Goal: Communication & Community: Ask a question

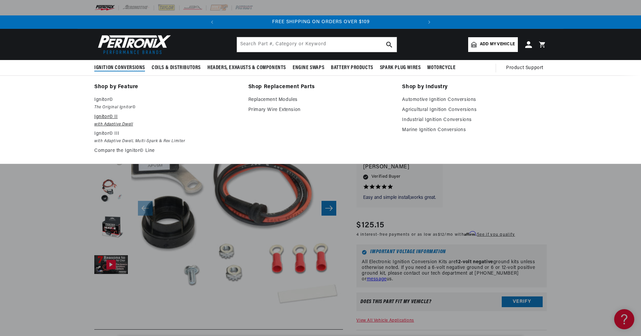
scroll to position [0, 64]
click at [115, 119] on p "Ignitor© II" at bounding box center [166, 117] width 145 height 8
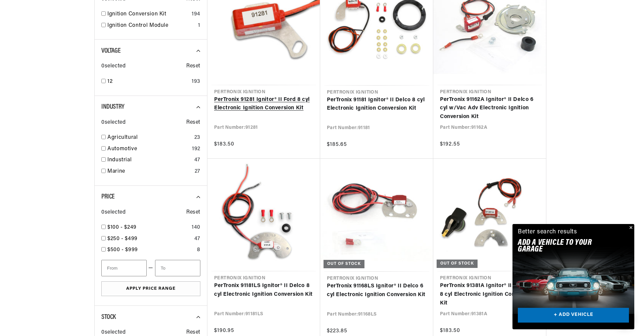
scroll to position [369, 0]
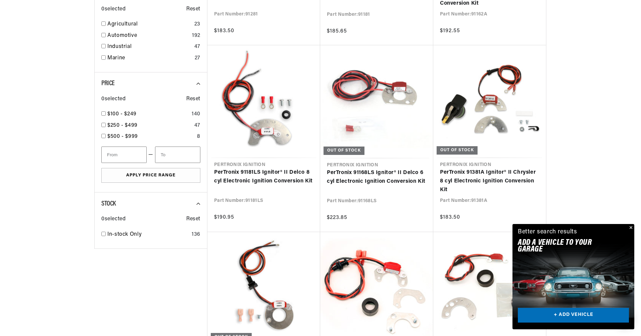
click at [553, 313] on link "+ ADD VEHICLE" at bounding box center [572, 315] width 111 height 15
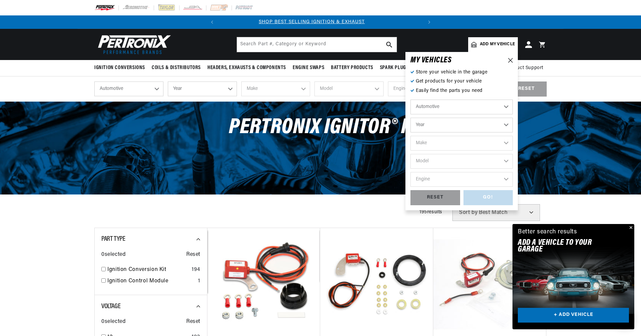
scroll to position [0, 0]
click at [454, 124] on select "Year 2024 2023 2022 2021 2020 2019 2018 2017 2016 2015 2014 2013 2012 2011 2010…" at bounding box center [461, 125] width 102 height 15
select select "1963"
click at [410, 118] on select "Year 2024 2023 2022 2021 2020 2019 2018 2017 2016 2015 2014 2013 2012 2011 2010…" at bounding box center [461, 125] width 102 height 15
select select "1963"
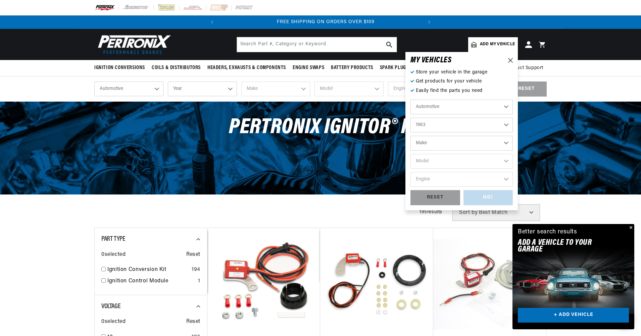
scroll to position [0, 203]
click at [434, 145] on select "Make American Motors Aston Martin Austin Austin Healey Bentley Buick Cadillac C…" at bounding box center [461, 143] width 102 height 15
select select "Ford"
click at [410, 136] on select "Make American Motors Aston Martin Austin Austin Healey Bentley Buick Cadillac C…" at bounding box center [461, 143] width 102 height 15
select select "Ford"
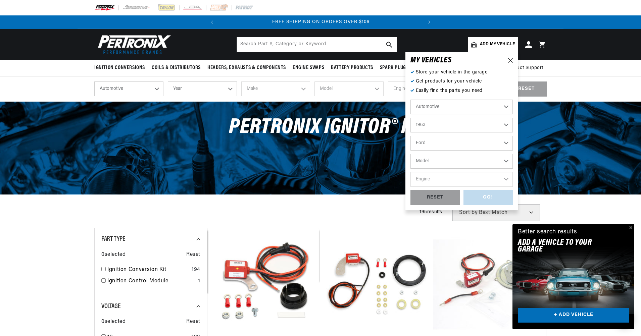
click at [438, 159] on select "Model 300 Club Wagon Country Sedan Country Squire Econoline F-100 F-250 F-350 F…" at bounding box center [461, 161] width 102 height 15
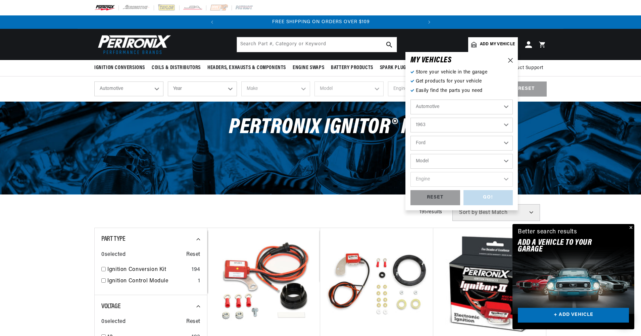
select select "Thunderbird"
click at [410, 154] on select "Model 300 Club Wagon Country Sedan Country Squire Econoline F-100 F-250 F-350 F…" at bounding box center [461, 161] width 102 height 15
select select "Thunderbird"
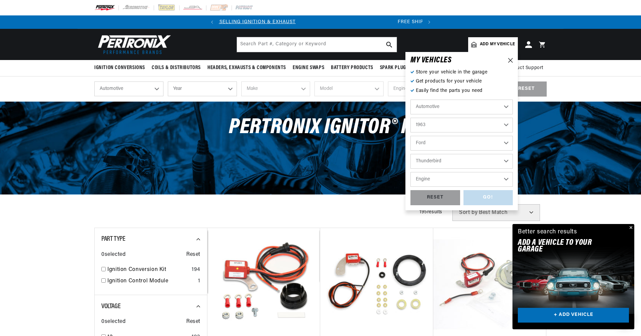
scroll to position [0, 5]
click at [437, 180] on select "Engine 7.5L 332cid / 5.4L 352cid / 5.8L 390cid / 6.4L 406cid / 6.6L 406cid / 6.…" at bounding box center [461, 179] width 102 height 15
select select "390cid-6.4L"
click at [410, 172] on select "Engine 7.5L 332cid / 5.4L 352cid / 5.8L 390cid / 6.4L 406cid / 6.6L 406cid / 6.…" at bounding box center [461, 179] width 102 height 15
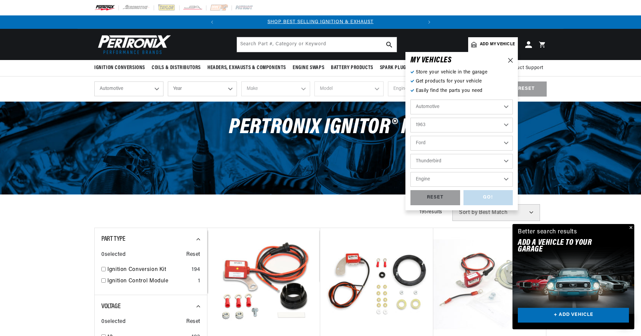
select select "390cid-6.4L"
click at [473, 196] on div "GO!" at bounding box center [488, 197] width 50 height 15
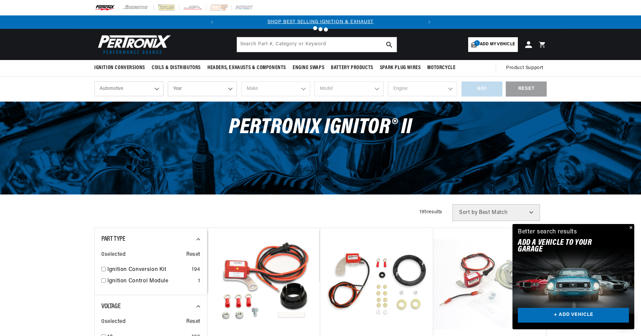
select select "1963"
select select "Ford"
select select "Thunderbird"
select select "390cid-6.4L"
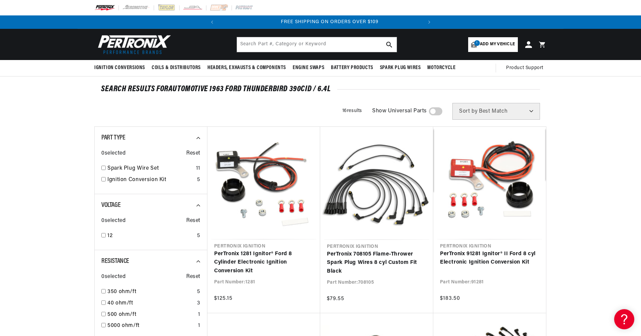
scroll to position [0, 203]
click at [104, 177] on input "checkbox" at bounding box center [103, 179] width 4 height 4
checkbox input "true"
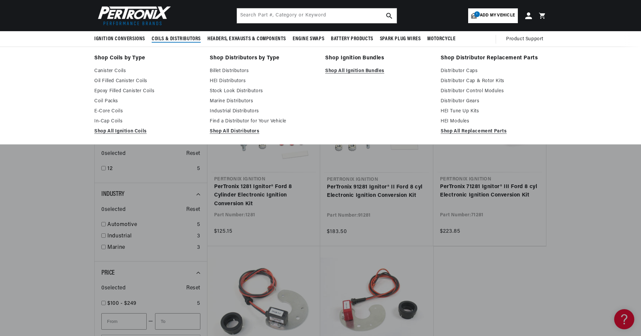
click at [162, 37] on span "Coils & Distributors" at bounding box center [176, 39] width 49 height 7
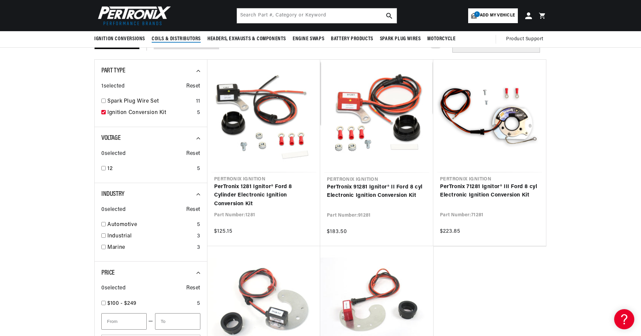
scroll to position [0, 203]
click at [159, 39] on span "Coils & Distributors" at bounding box center [176, 39] width 49 height 7
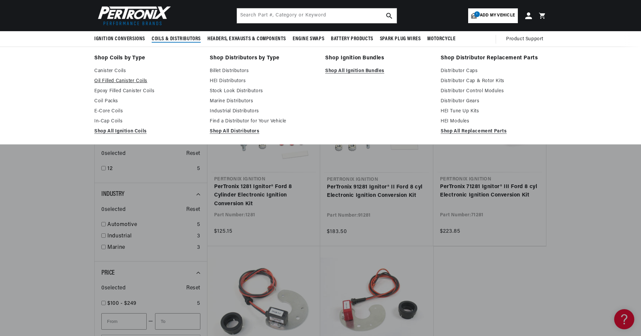
scroll to position [0, 0]
click at [143, 79] on link "Oil Filled Canister Coils" at bounding box center [147, 81] width 106 height 8
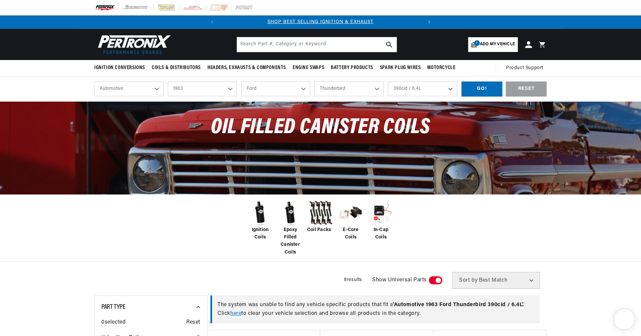
select select "1963"
select select "Ford"
select select "Thunderbird"
select select "390cid-6.4L"
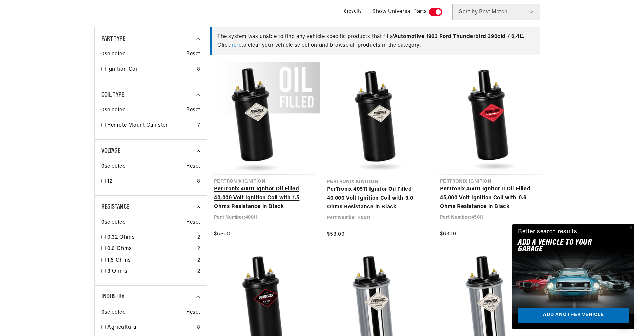
scroll to position [0, 203]
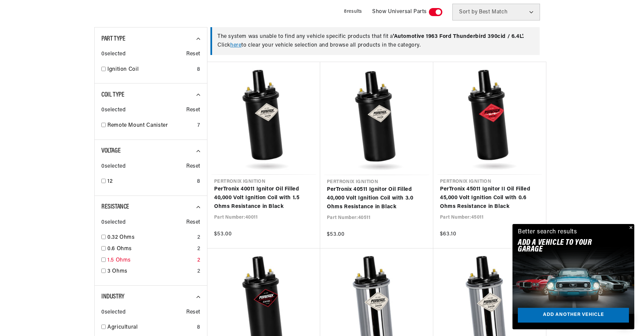
click at [106, 258] on div "1.5 Ohms 2" at bounding box center [150, 261] width 99 height 11
checkbox input "true"
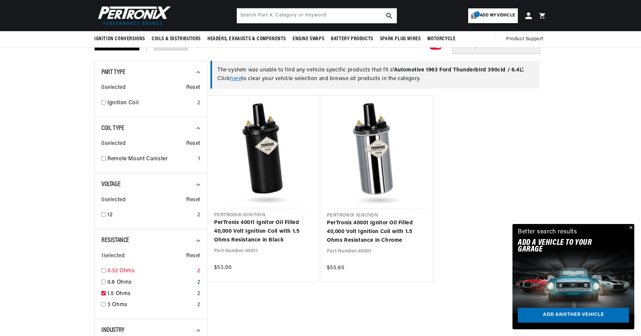
scroll to position [0, 203]
click at [101, 281] on div "Resistance 1 selected Reset 0.32 Ohms 2 0.6 Ohms 2 1.5 Ohms 2 3 Ohms 2" at bounding box center [150, 274] width 113 height 90
click at [105, 281] on input "checkbox" at bounding box center [103, 282] width 4 height 4
checkbox input "true"
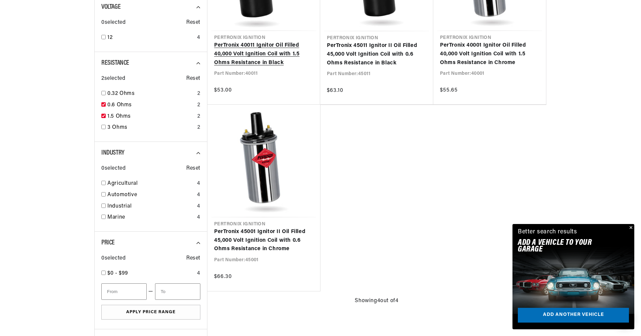
scroll to position [436, 0]
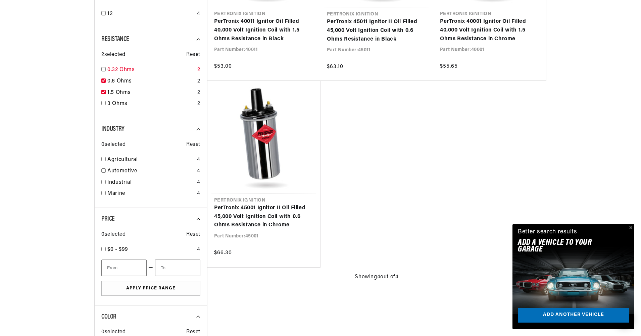
click at [105, 68] on input "checkbox" at bounding box center [103, 69] width 4 height 4
checkbox input "true"
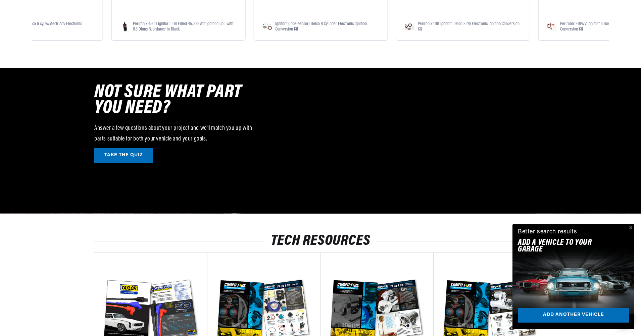
scroll to position [1006, 0]
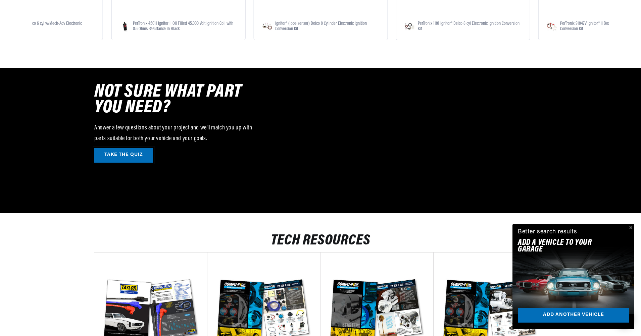
click at [117, 151] on link "TAKE THE QUIZ" at bounding box center [123, 155] width 59 height 15
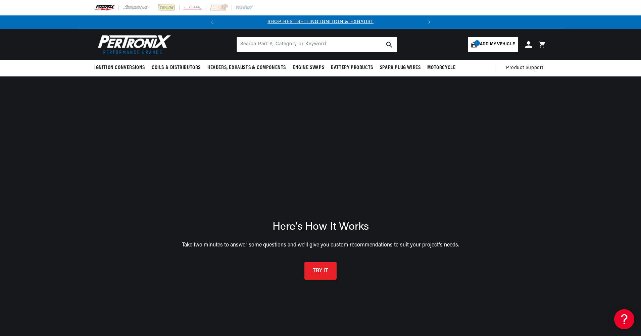
click at [319, 273] on button "TRY IT" at bounding box center [320, 271] width 32 height 18
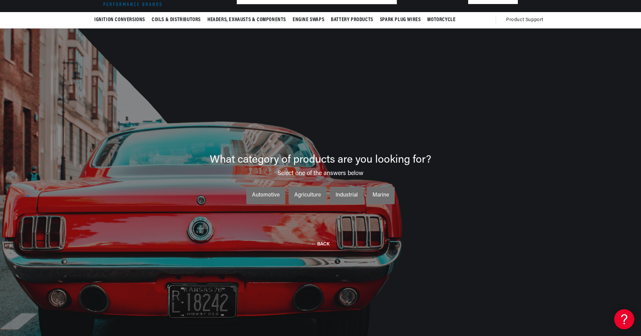
scroll to position [0, 203]
click at [261, 202] on li "Automotive Automotive Automotive" at bounding box center [265, 195] width 39 height 17
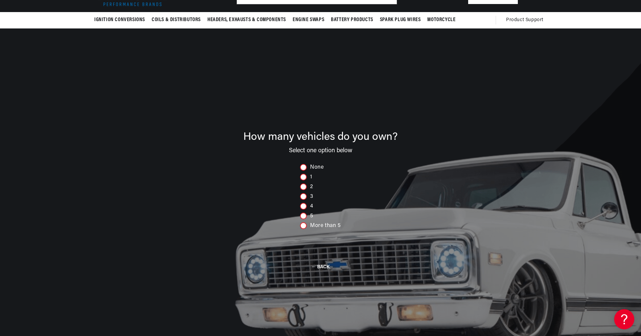
click at [303, 187] on div at bounding box center [303, 186] width 7 height 7
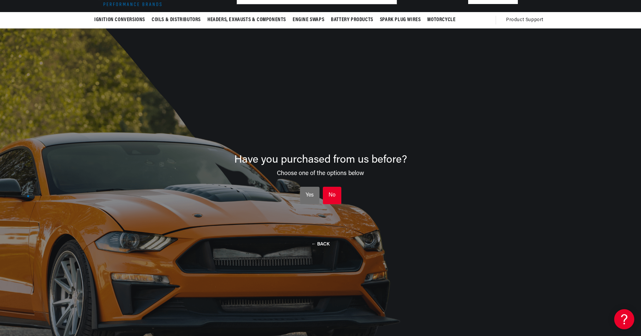
click at [326, 192] on li "No No No" at bounding box center [332, 195] width 18 height 17
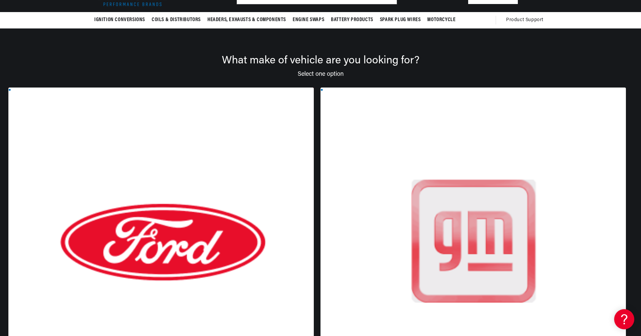
click at [176, 166] on div at bounding box center [160, 248] width 305 height 321
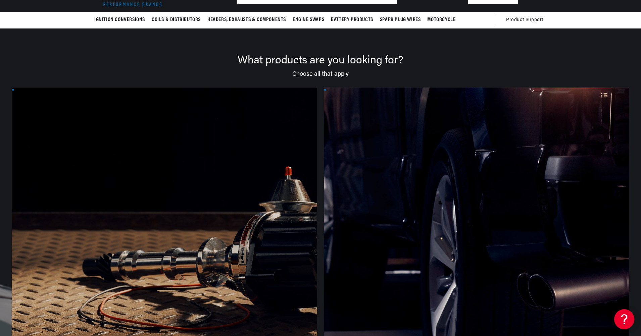
scroll to position [0, 203]
click at [136, 215] on div at bounding box center [164, 248] width 305 height 321
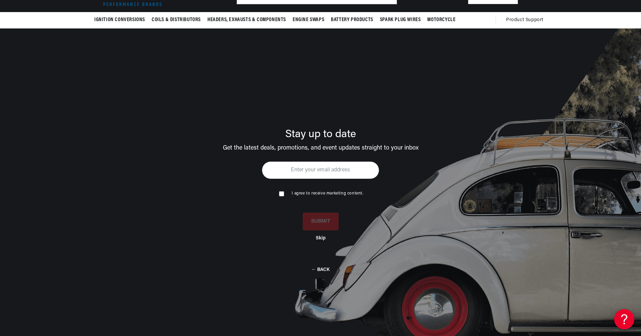
scroll to position [0, 0]
click at [321, 239] on button "Skip" at bounding box center [321, 237] width 10 height 6
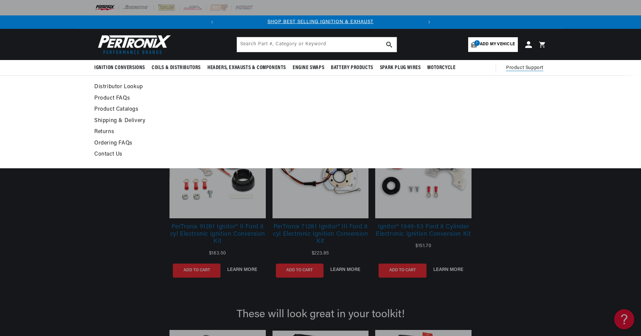
click at [116, 96] on link "Product FAQs" at bounding box center [259, 98] width 330 height 9
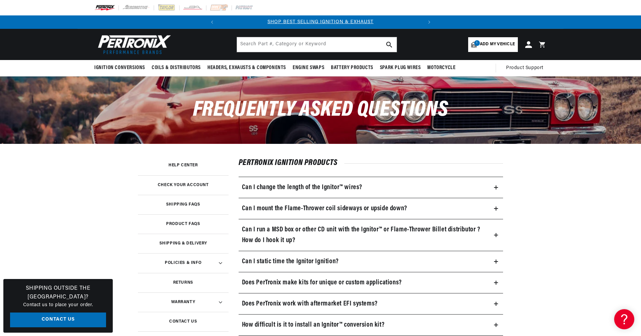
click at [496, 209] on icon at bounding box center [496, 209] width 0 height 4
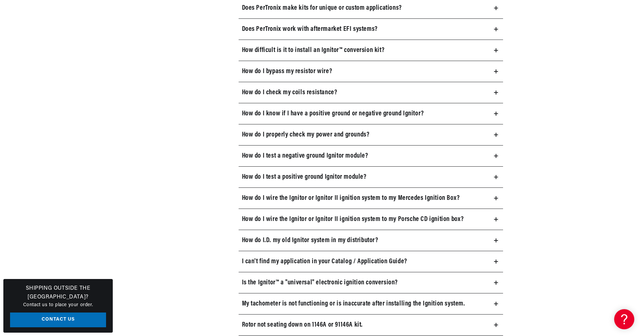
scroll to position [470, 0]
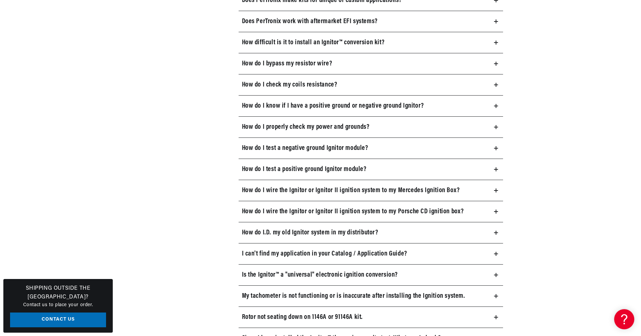
click at [496, 62] on icon at bounding box center [496, 64] width 4 height 4
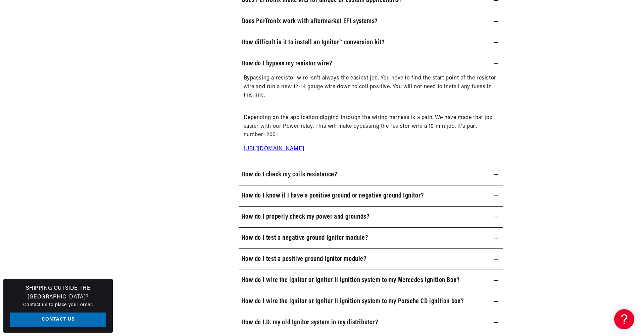
scroll to position [0, 203]
click at [497, 172] on summary "How do I check my coils resistance?" at bounding box center [370, 174] width 265 height 21
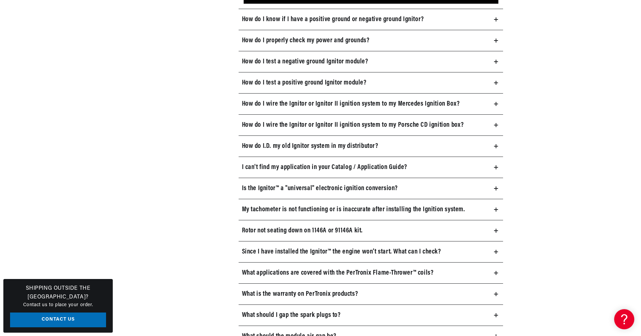
scroll to position [0, 0]
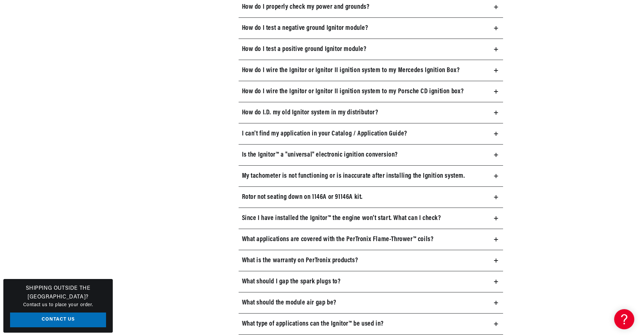
click at [496, 175] on icon at bounding box center [496, 176] width 4 height 4
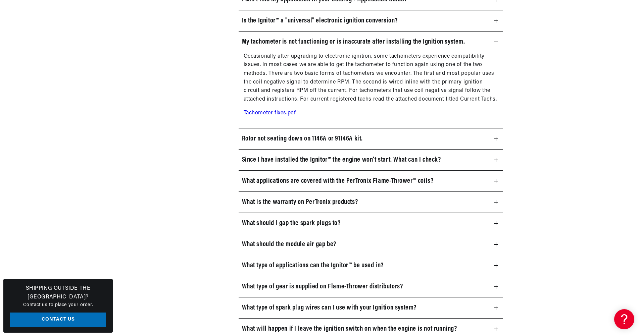
scroll to position [1014, 0]
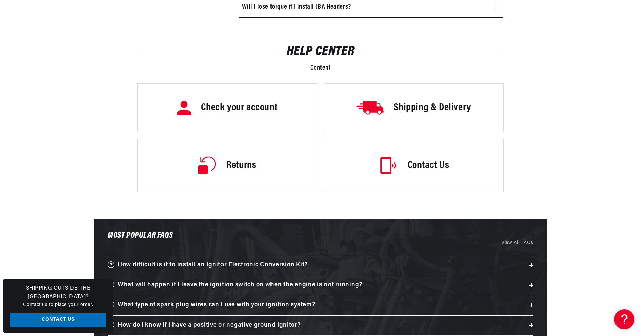
click at [437, 170] on h3 "Contact Us" at bounding box center [428, 166] width 42 height 14
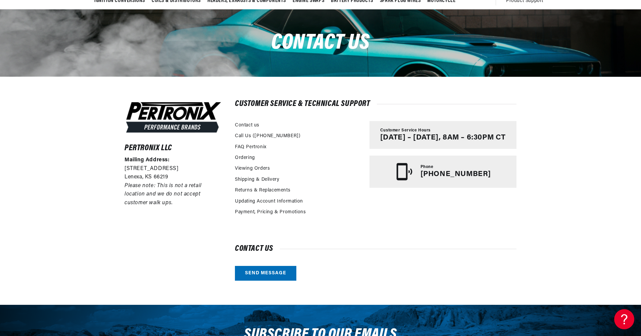
scroll to position [0, 203]
click at [279, 269] on link "Send message" at bounding box center [265, 273] width 61 height 15
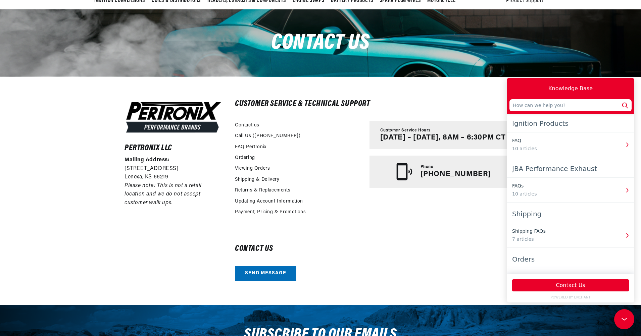
click at [560, 107] on input "text" at bounding box center [570, 105] width 122 height 12
type input "I have a 63 Ford Thunderbird and want to go to Ignitor 2 plus matching coil. Wh…"
click at [539, 286] on button "Contact Us" at bounding box center [570, 285] width 117 height 12
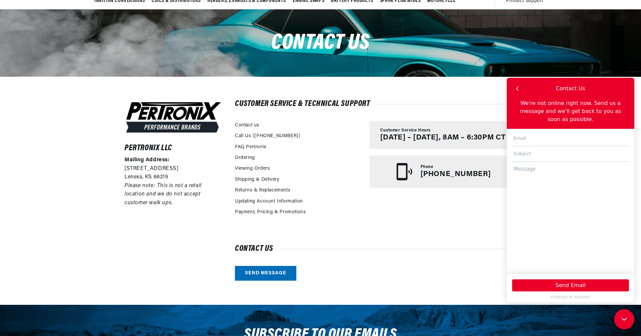
scroll to position [0, 0]
type input "[PERSON_NAME][EMAIL_ADDRESS][PERSON_NAME][DOMAIN_NAME]"
click at [523, 166] on textarea at bounding box center [570, 215] width 117 height 106
paste textarea "I have a 63 Ford Thunderbird and want to go to Ignitor 2 plus matching coil. Wh…"
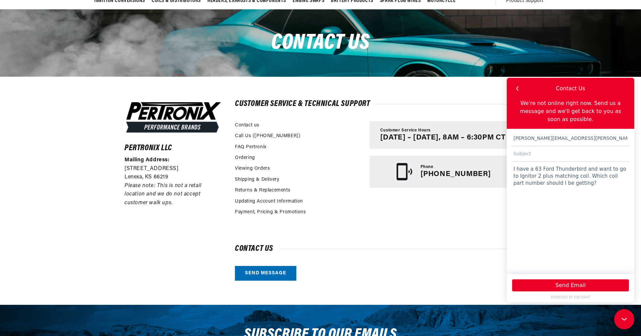
type textarea "I have a 63 Ford Thunderbird and want to go to Ignitor 2 plus matching coil. Wh…"
click at [527, 149] on input "text" at bounding box center [570, 153] width 117 height 15
type input "coil for ignitor2?"
click at [588, 178] on textarea "I have a 63 Ford Thunderbird and want to go to Ignitor 2 plus matching coil. Wh…" at bounding box center [570, 215] width 117 height 106
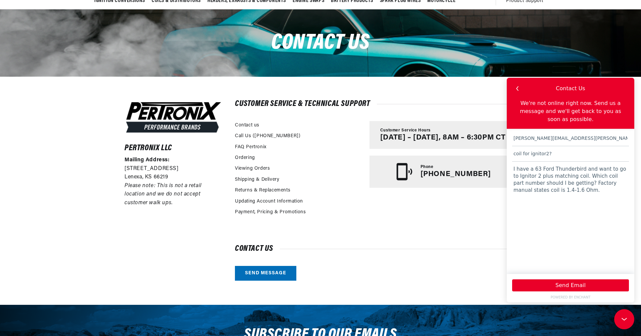
scroll to position [0, 203]
type textarea "I have a 63 Ford Thunderbird and want to go to Ignitor 2 plus matching coil. Wh…"
click at [588, 280] on button "Send Email" at bounding box center [570, 285] width 117 height 12
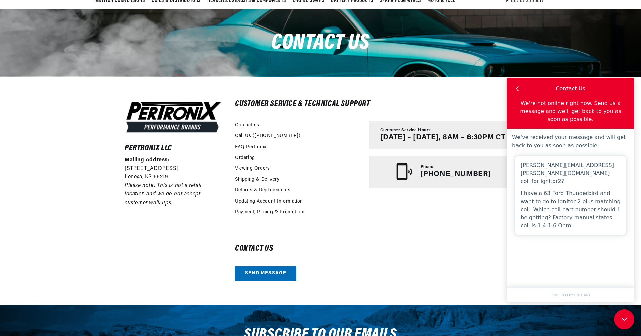
scroll to position [0, 0]
